Goal: Task Accomplishment & Management: Manage account settings

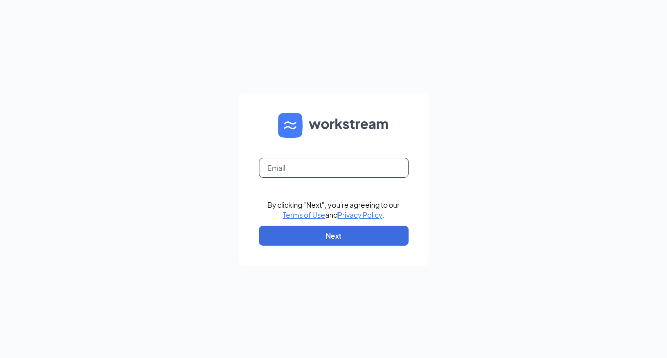
click at [334, 159] on input "text" at bounding box center [334, 168] width 150 height 20
type input "[EMAIL_ADDRESS][DOMAIN_NAME]"
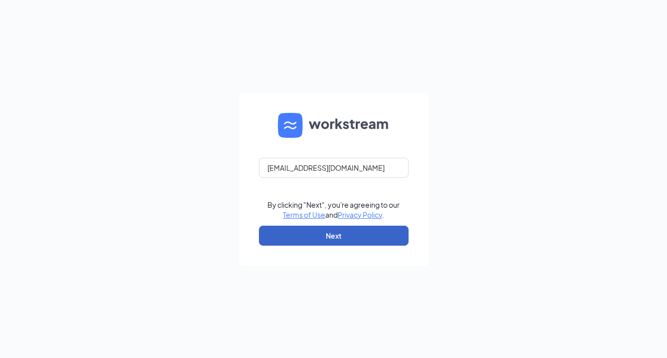
click at [317, 243] on button "Next" at bounding box center [334, 235] width 150 height 20
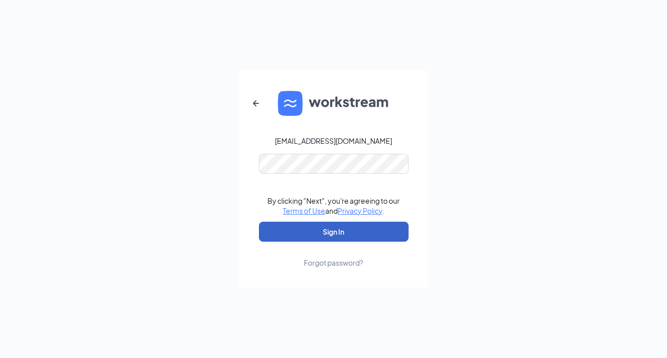
click at [357, 227] on button "Sign In" at bounding box center [334, 231] width 150 height 20
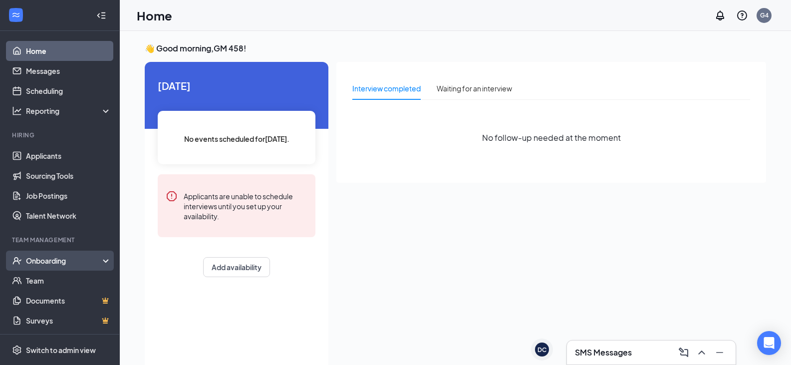
click at [52, 261] on div "Onboarding" at bounding box center [64, 260] width 77 height 10
click at [49, 285] on link "Overview" at bounding box center [68, 280] width 85 height 20
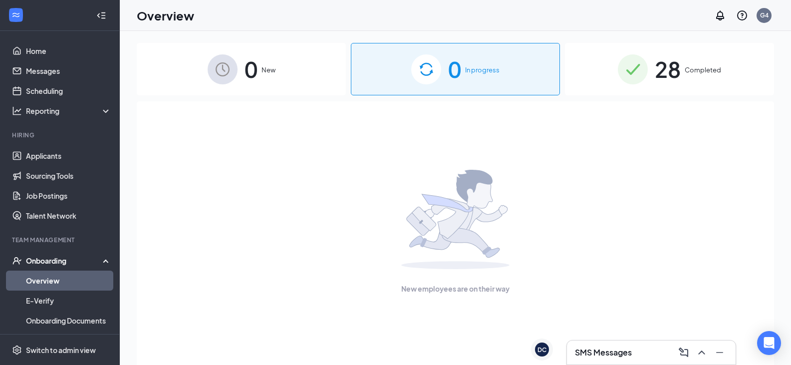
click at [666, 66] on span "Completed" at bounding box center [702, 70] width 36 height 10
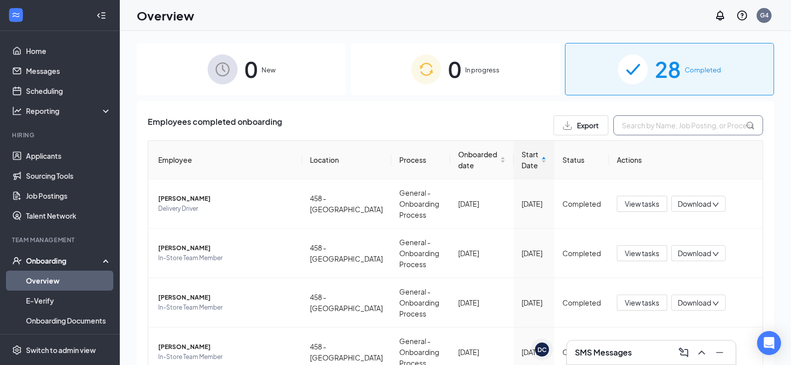
click at [666, 124] on input "text" at bounding box center [688, 125] width 150 height 20
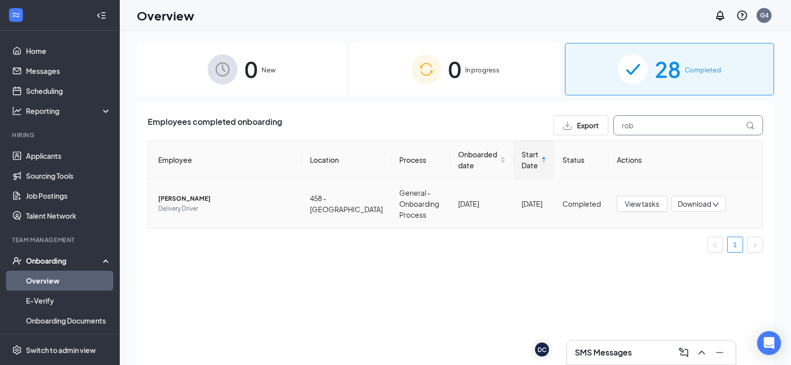
type input "rob"
click at [177, 193] on td "[PERSON_NAME] Delivery Driver" at bounding box center [225, 203] width 154 height 49
click at [179, 196] on span "[PERSON_NAME]" at bounding box center [226, 199] width 136 height 10
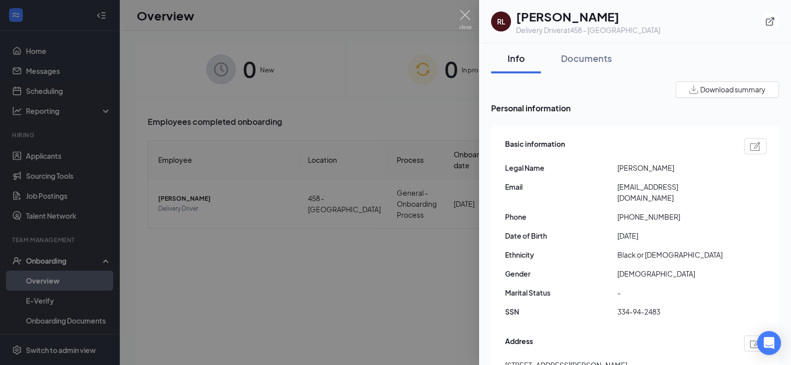
click at [406, 17] on div at bounding box center [395, 182] width 791 height 365
